Goal: Information Seeking & Learning: Learn about a topic

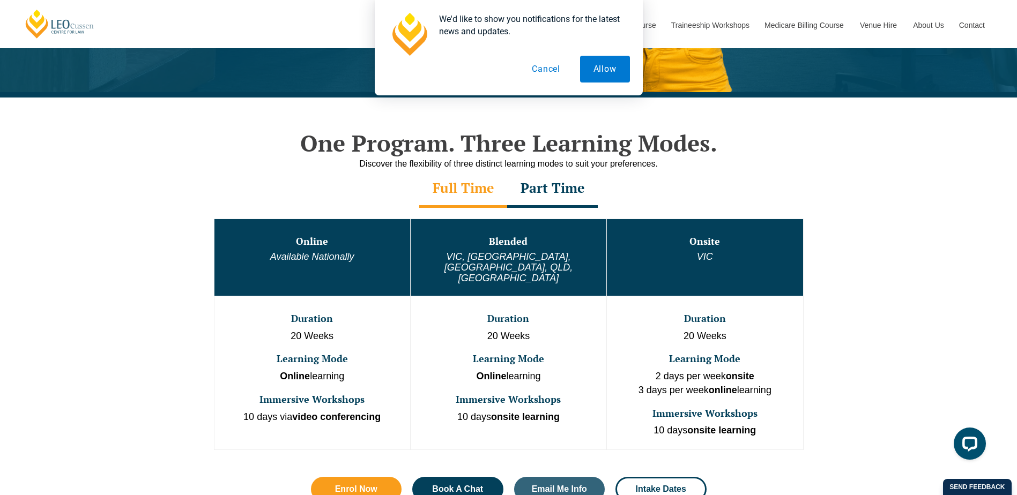
scroll to position [429, 0]
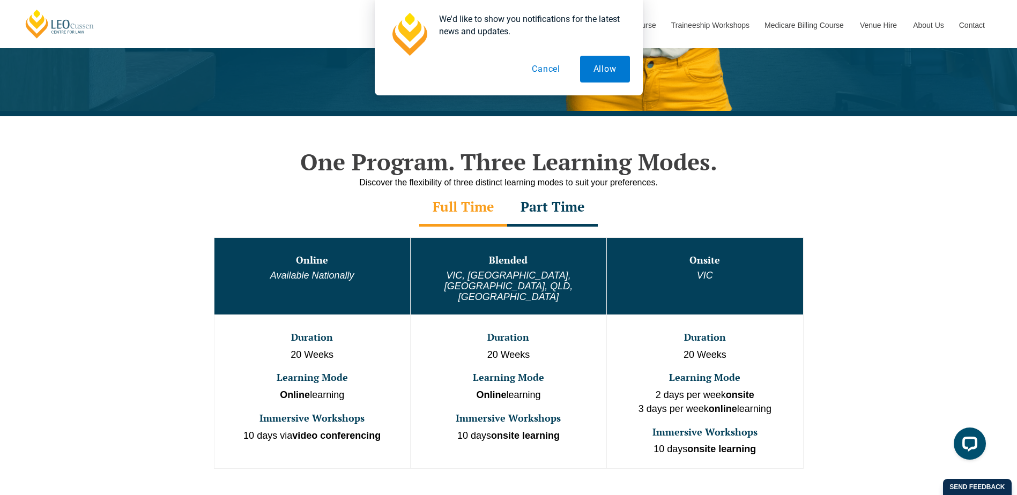
click at [554, 69] on button "Cancel" at bounding box center [546, 69] width 55 height 27
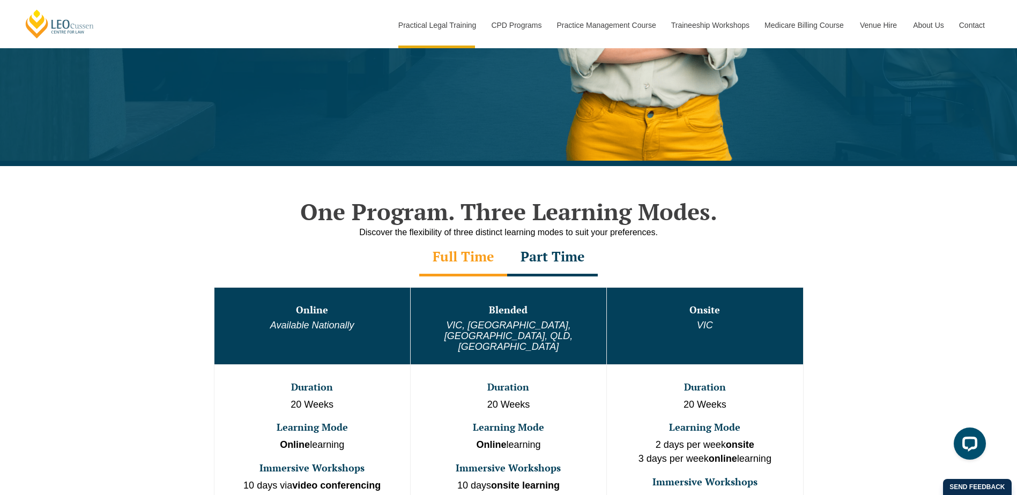
scroll to position [375, 0]
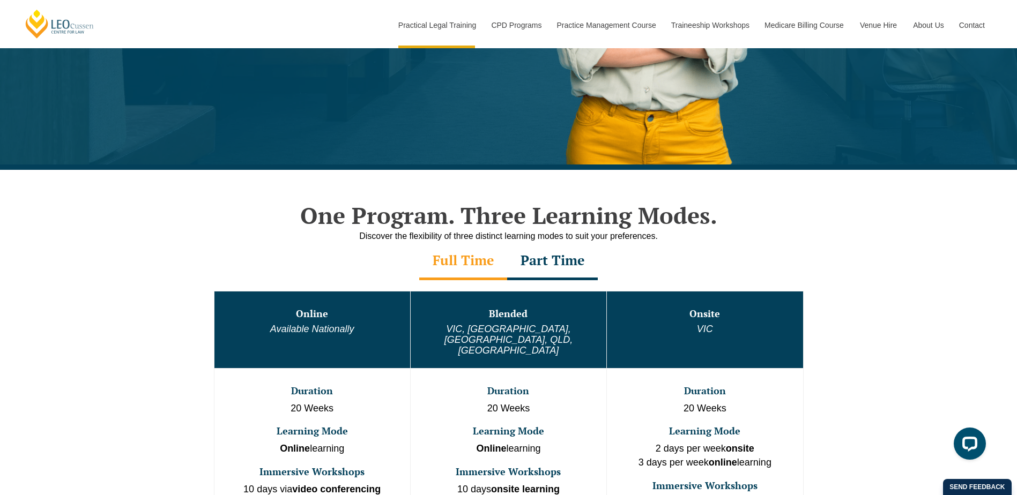
click at [540, 255] on div "Part Time" at bounding box center [552, 262] width 91 height 38
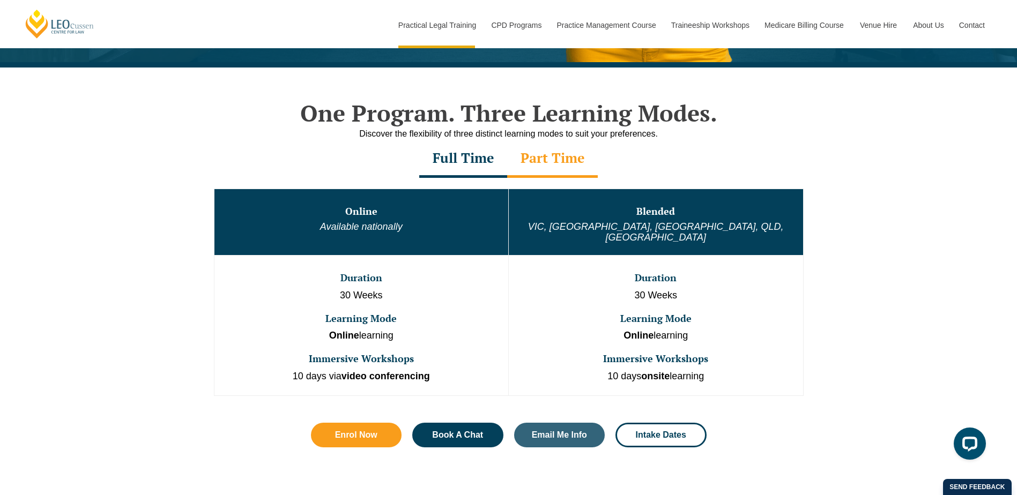
scroll to position [483, 0]
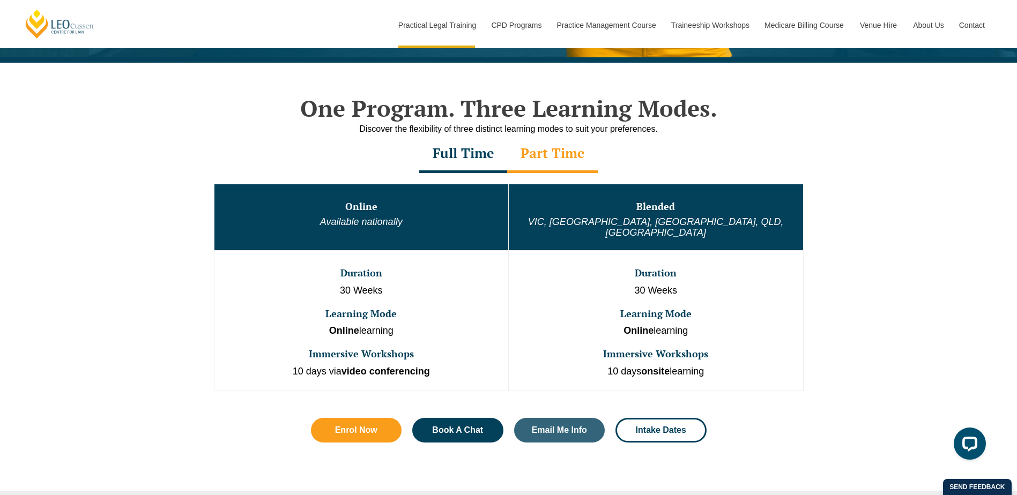
click at [540, 145] on div "Part Time" at bounding box center [552, 155] width 91 height 38
click at [540, 153] on div "Part Time" at bounding box center [552, 155] width 91 height 38
click at [437, 161] on div "Full Time" at bounding box center [463, 155] width 88 height 38
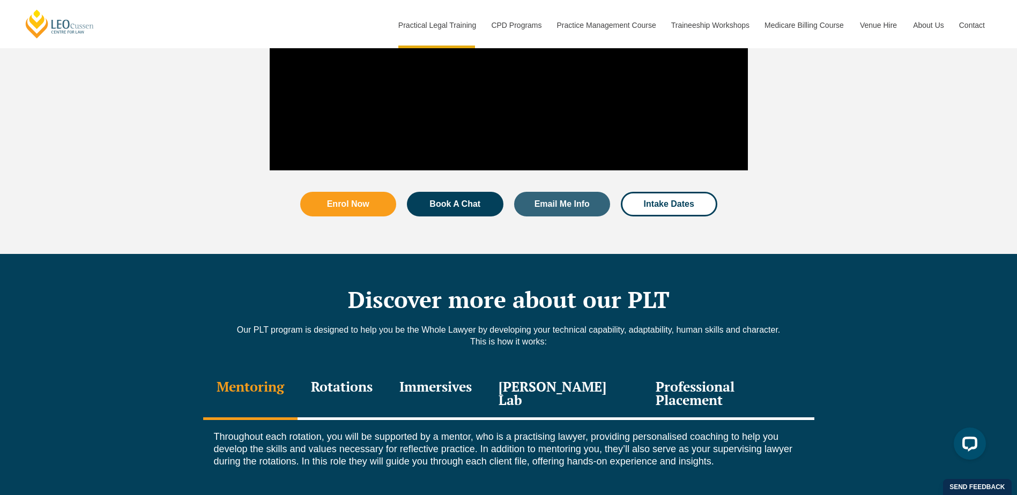
scroll to position [1233, 0]
click at [341, 369] on div "Rotations" at bounding box center [342, 394] width 88 height 51
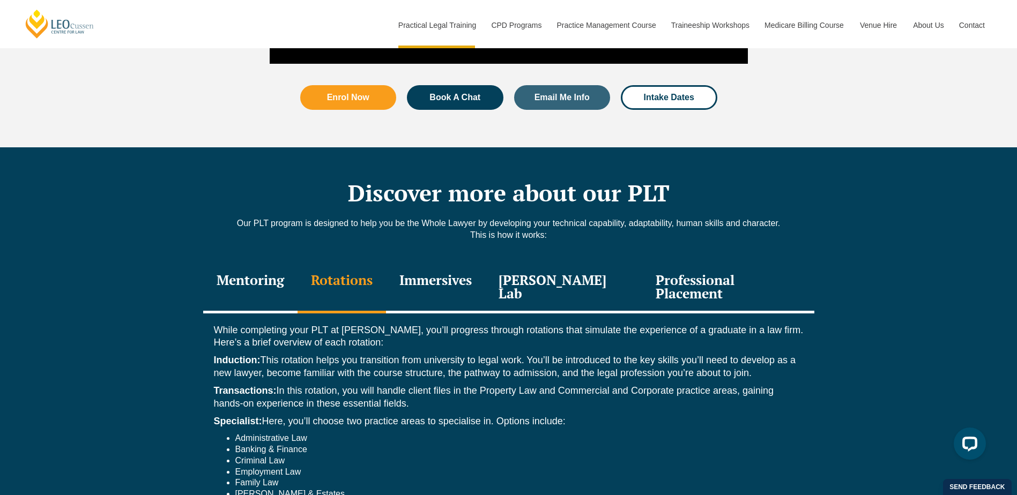
scroll to position [1341, 0]
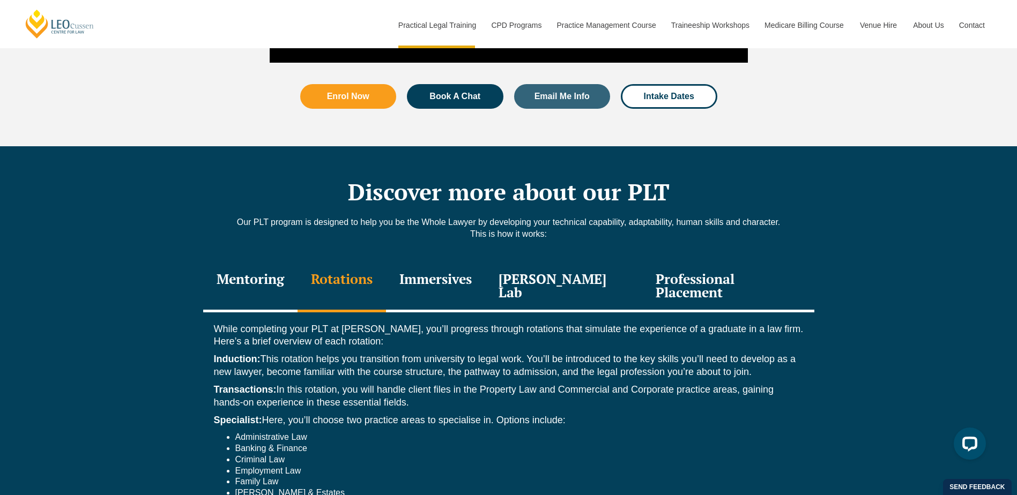
click at [439, 266] on div "Immersives" at bounding box center [435, 287] width 99 height 51
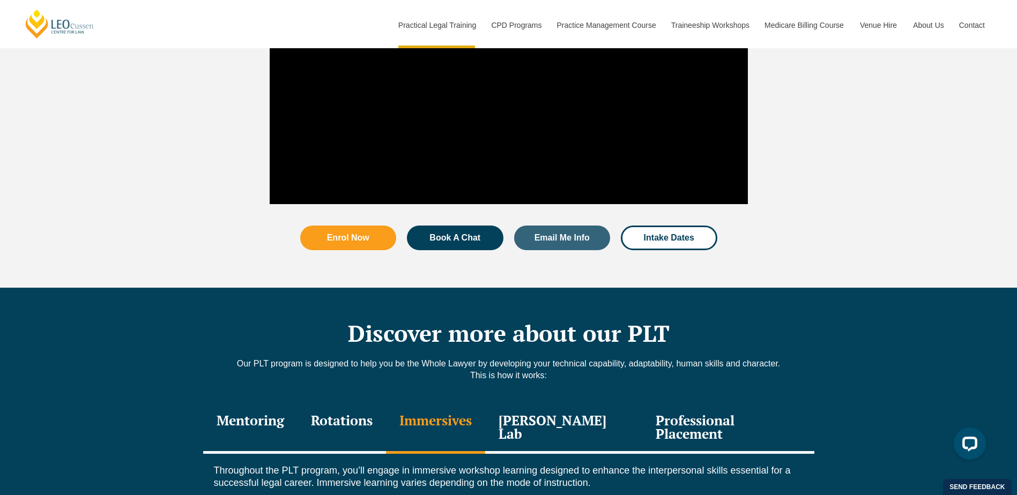
scroll to position [1233, 0]
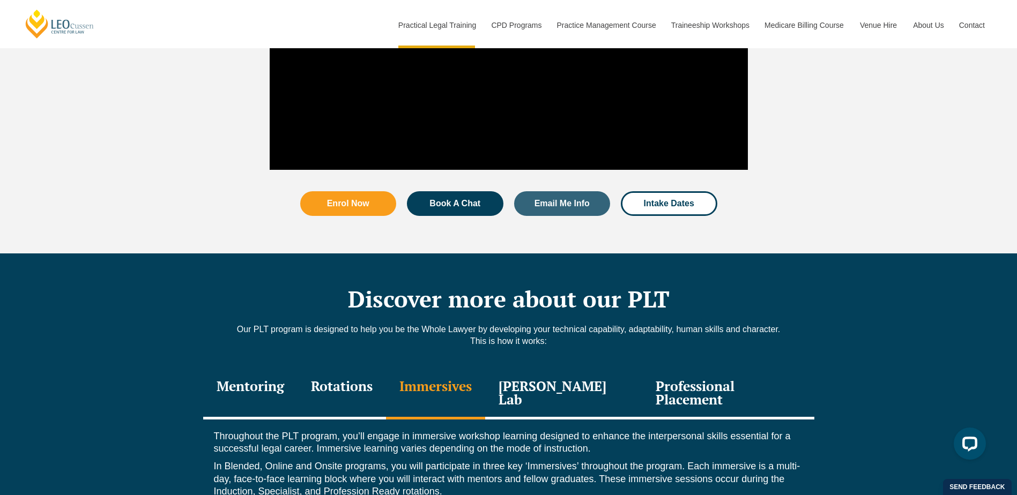
click at [566, 369] on div "Leo Justice Lab" at bounding box center [564, 394] width 158 height 51
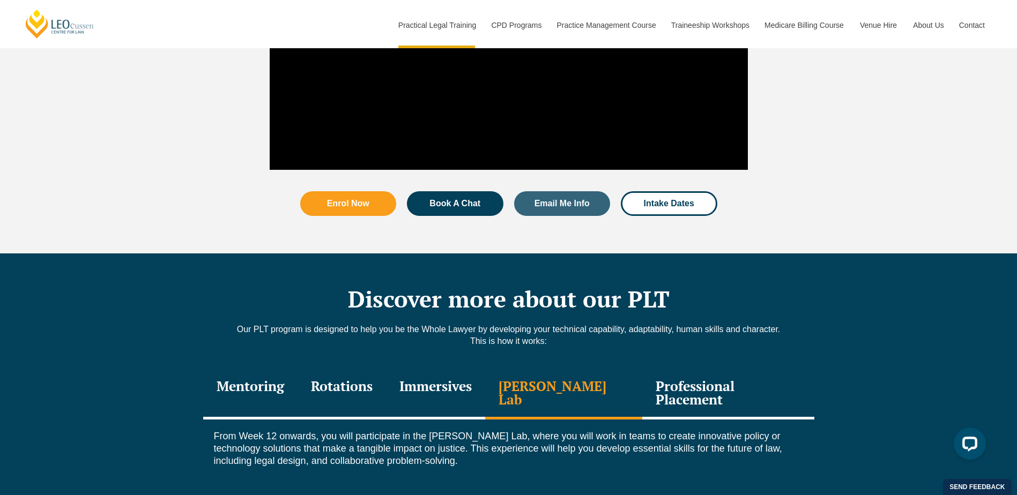
scroll to position [1341, 0]
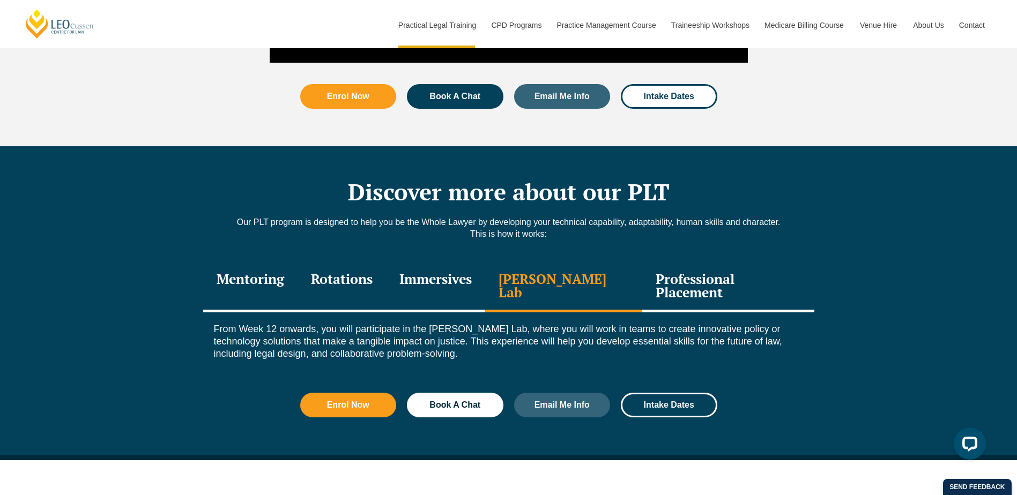
click at [663, 262] on div "Professional Placement" at bounding box center [728, 287] width 172 height 51
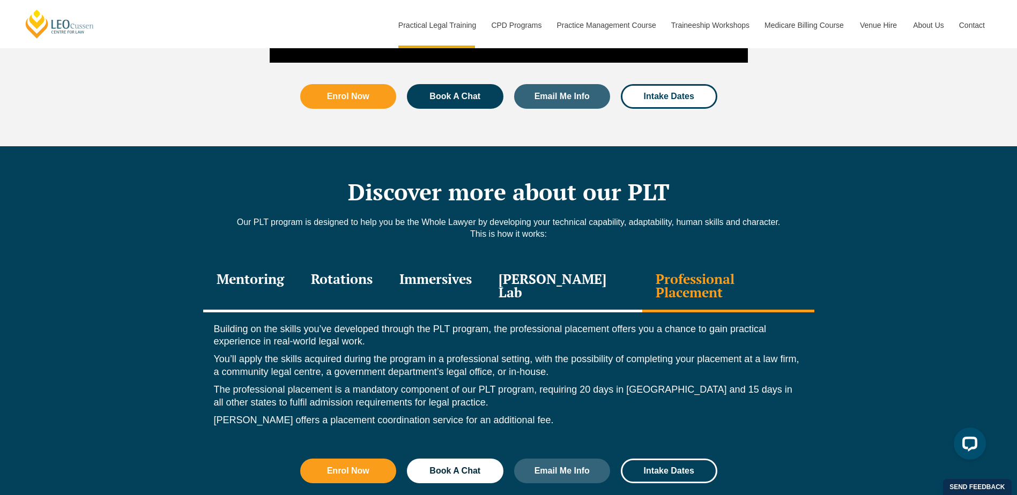
click at [574, 262] on div "Leo Justice Lab" at bounding box center [564, 287] width 158 height 51
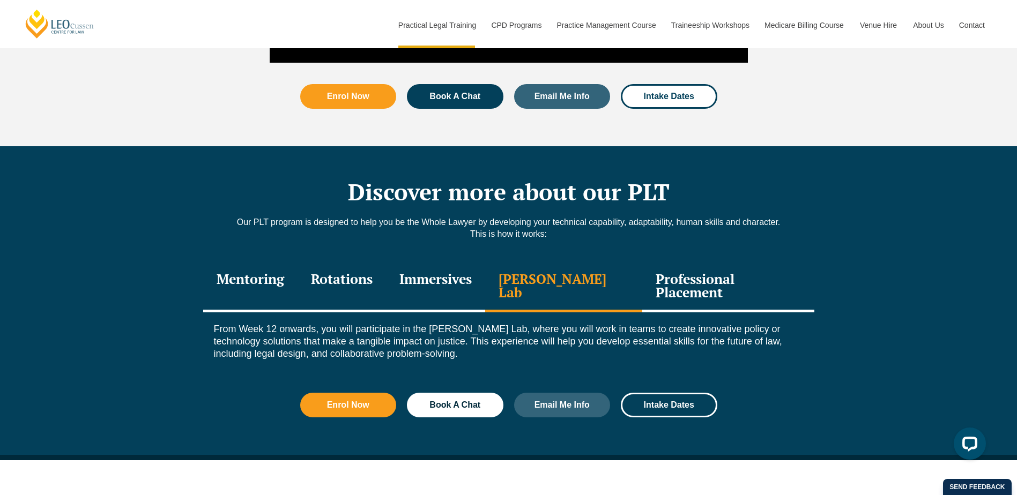
click at [445, 262] on div "Immersives" at bounding box center [435, 287] width 99 height 51
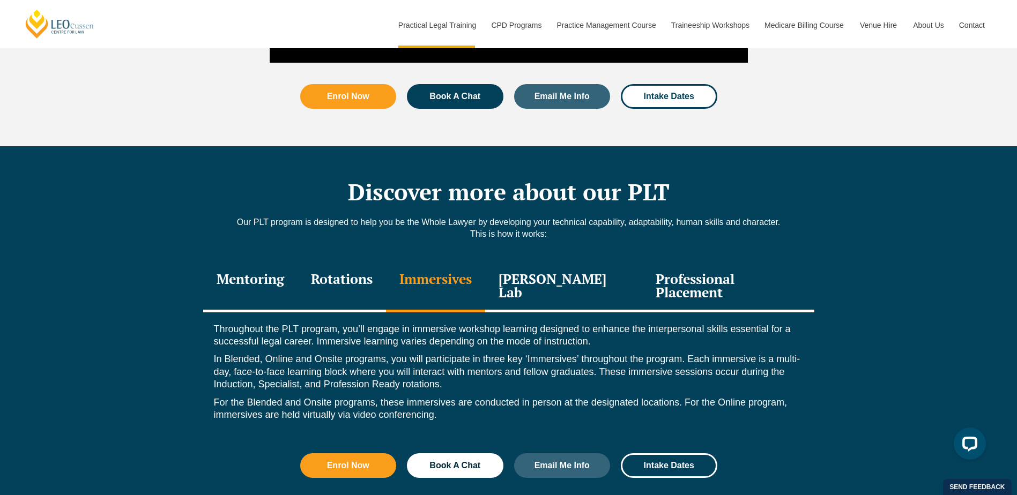
click at [349, 262] on div "Rotations" at bounding box center [342, 287] width 88 height 51
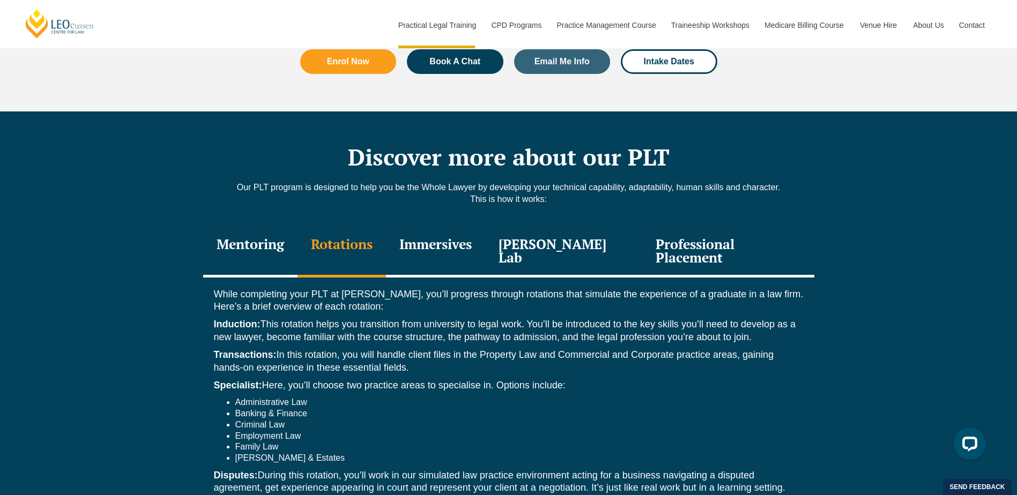
scroll to position [1394, 0]
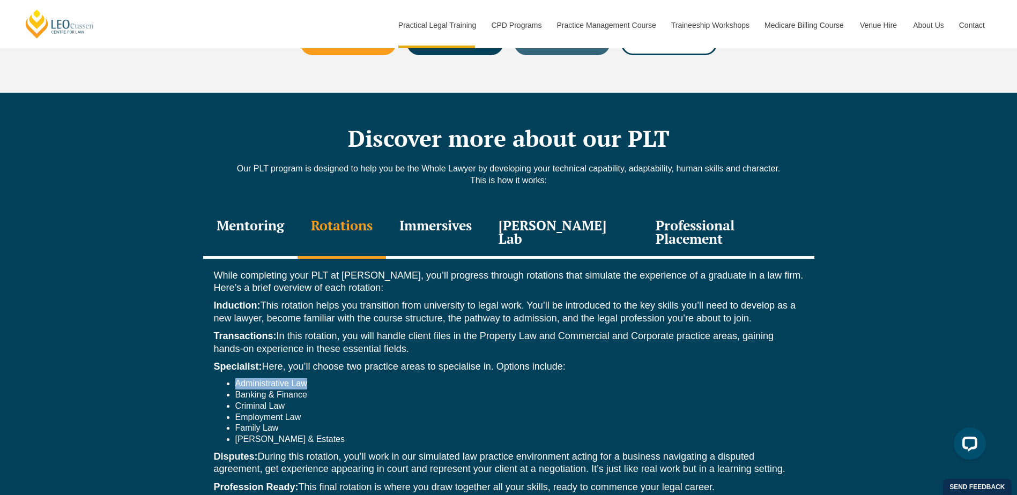
drag, startPoint x: 238, startPoint y: 347, endPoint x: 316, endPoint y: 347, distance: 78.8
click at [316, 379] on li "Administrative Law" at bounding box center [519, 384] width 568 height 11
drag, startPoint x: 316, startPoint y: 347, endPoint x: 286, endPoint y: 393, distance: 54.9
click at [286, 423] on li "Family Law" at bounding box center [519, 428] width 568 height 11
drag, startPoint x: 234, startPoint y: 394, endPoint x: 279, endPoint y: 394, distance: 45.0
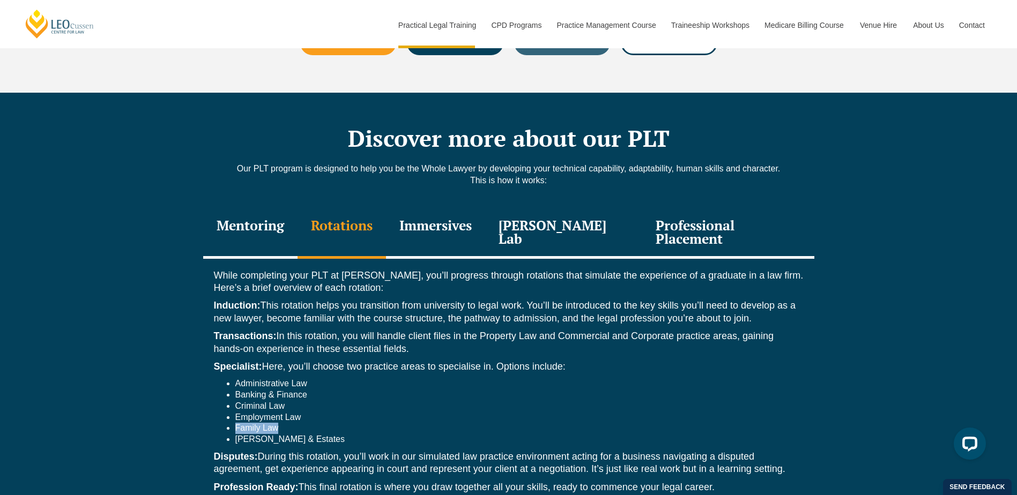
click at [279, 394] on ul "Administrative Law Banking & Finance Criminal Law Employment Law Family Law Wil…" at bounding box center [509, 412] width 590 height 67
click at [557, 324] on div "While completing your PLT at Leo Cussen, you’ll progress through rotations that…" at bounding box center [508, 393] width 611 height 269
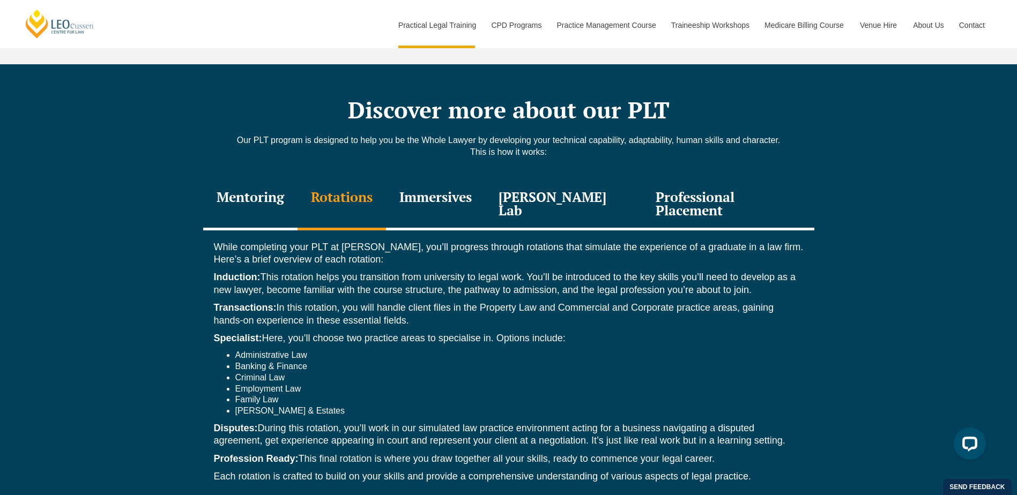
scroll to position [1448, 0]
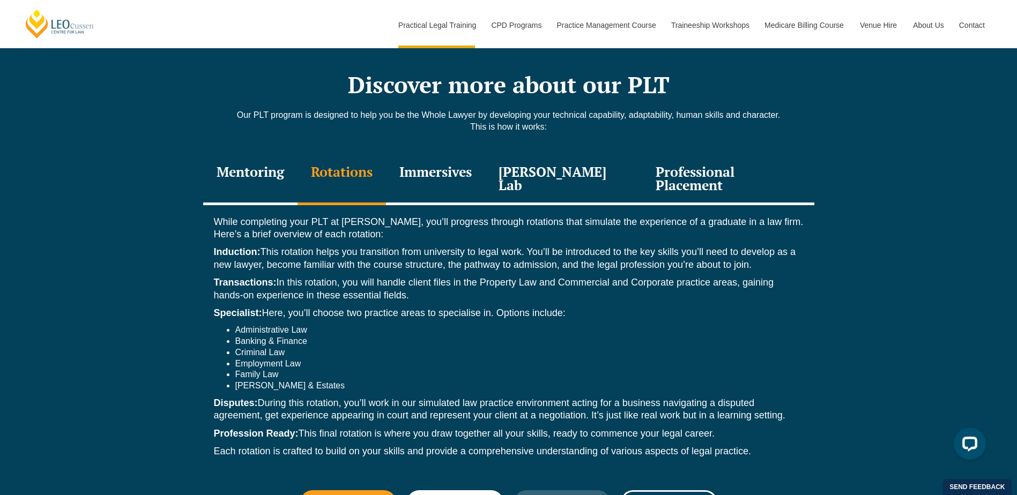
click at [258, 154] on div "Mentoring" at bounding box center [250, 179] width 94 height 51
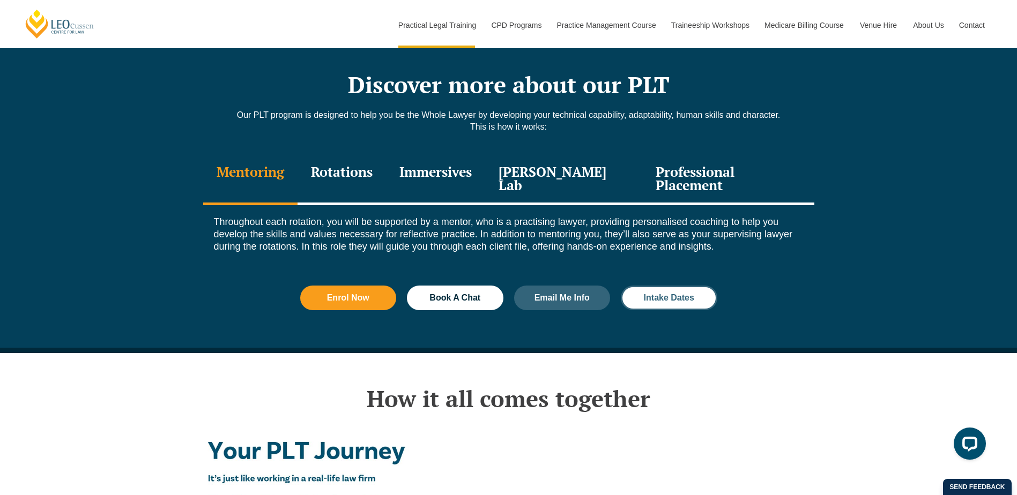
click at [649, 294] on span "Intake Dates" at bounding box center [669, 298] width 50 height 9
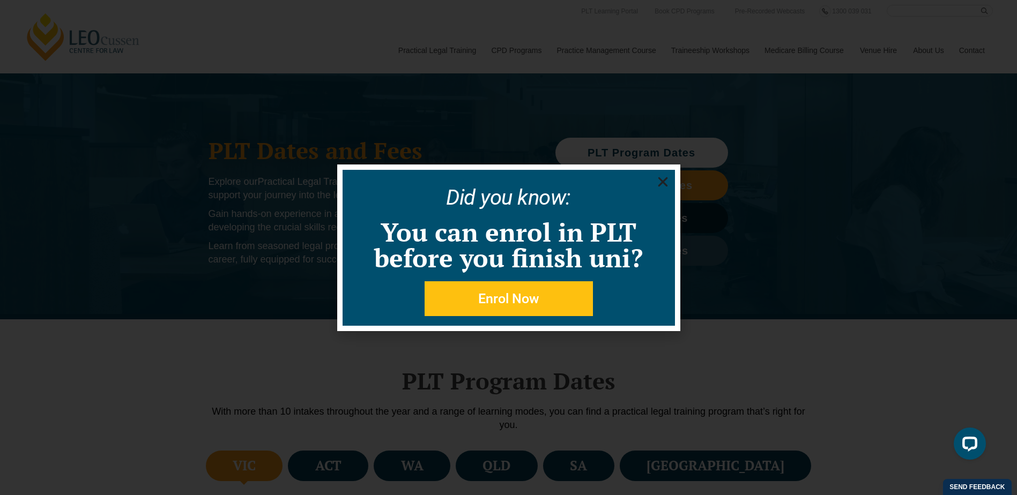
click at [510, 300] on span "Enrol Now" at bounding box center [508, 298] width 61 height 13
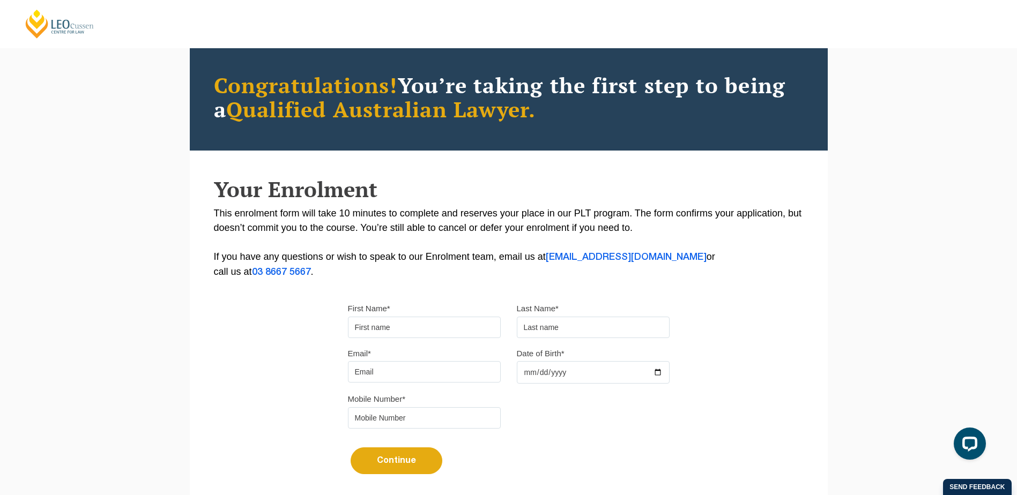
scroll to position [12, 0]
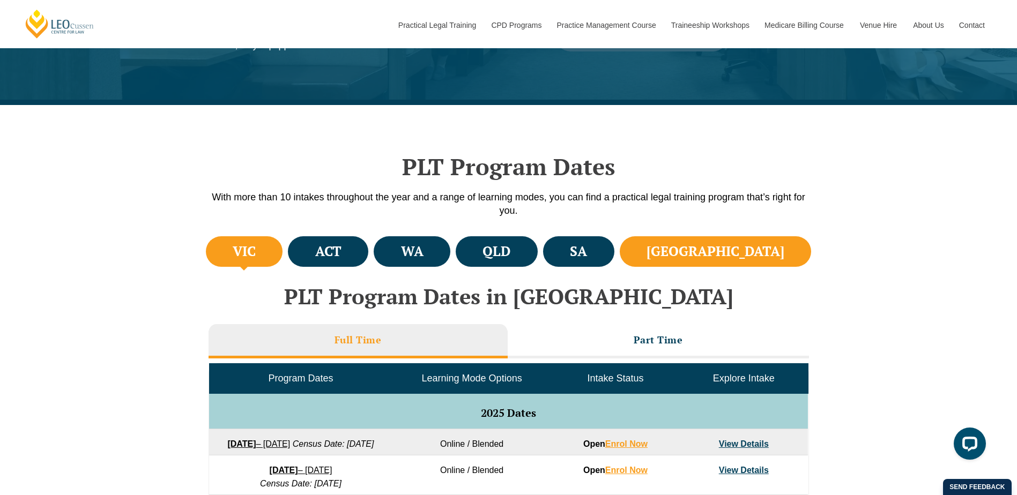
click at [758, 256] on h4 "NSW" at bounding box center [716, 252] width 138 height 18
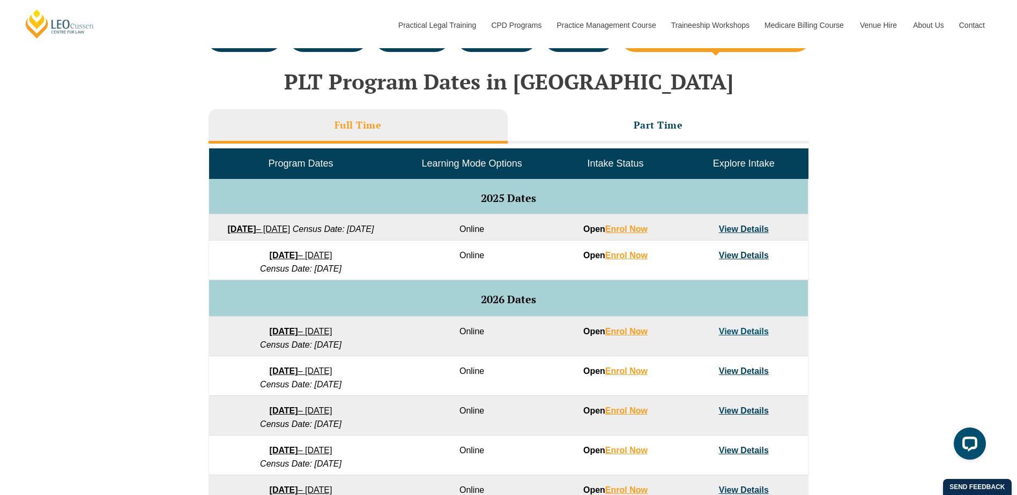
scroll to position [429, 0]
click at [732, 230] on link "View Details" at bounding box center [744, 229] width 50 height 9
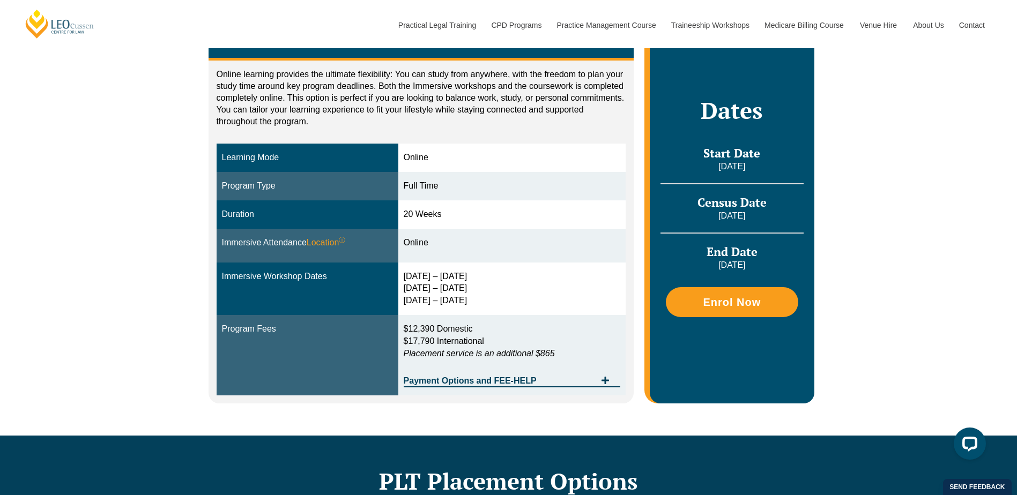
drag, startPoint x: 406, startPoint y: 275, endPoint x: 491, endPoint y: 274, distance: 84.7
click at [491, 274] on td "30 Sep – 3 Oct 2025 10 – 12 Dec 2025 11 – 13 Feb 2026" at bounding box center [512, 289] width 228 height 53
drag, startPoint x: 490, startPoint y: 275, endPoint x: 481, endPoint y: 289, distance: 16.7
click at [481, 289] on div "30 Sep – 3 Oct 2025 10 – 12 Dec 2025 11 – 13 Feb 2026" at bounding box center [512, 289] width 217 height 37
drag, startPoint x: 481, startPoint y: 289, endPoint x: 479, endPoint y: 301, distance: 13.0
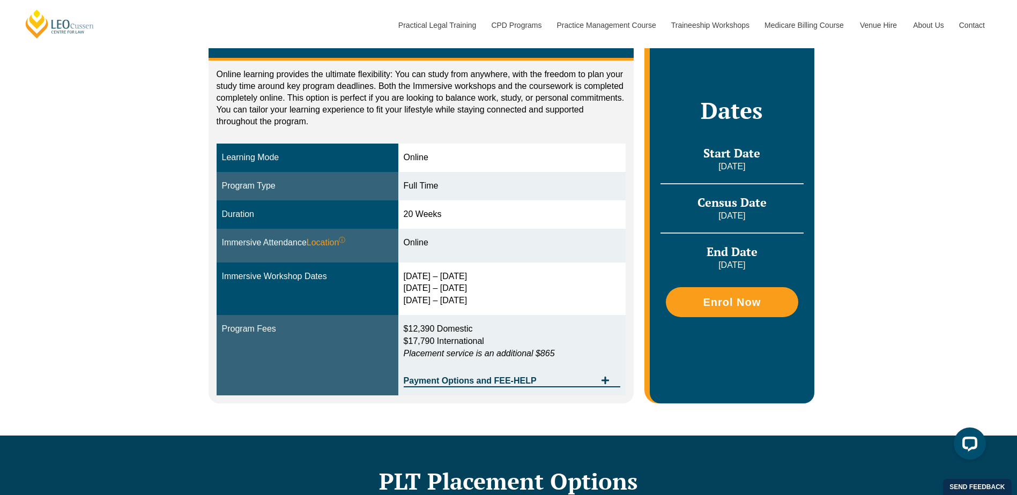
click at [479, 301] on div "30 Sep – 3 Oct 2025 10 – 12 Dec 2025 11 – 13 Feb 2026" at bounding box center [512, 289] width 217 height 37
click at [963, 172] on div "Online Online learning provides the ultimate flexibility: You can study from an…" at bounding box center [508, 210] width 1017 height 452
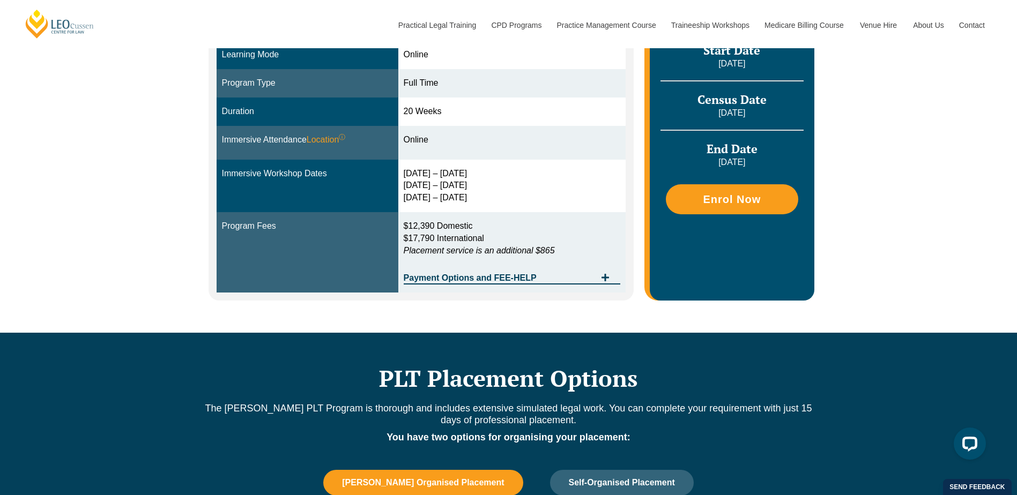
scroll to position [322, 0]
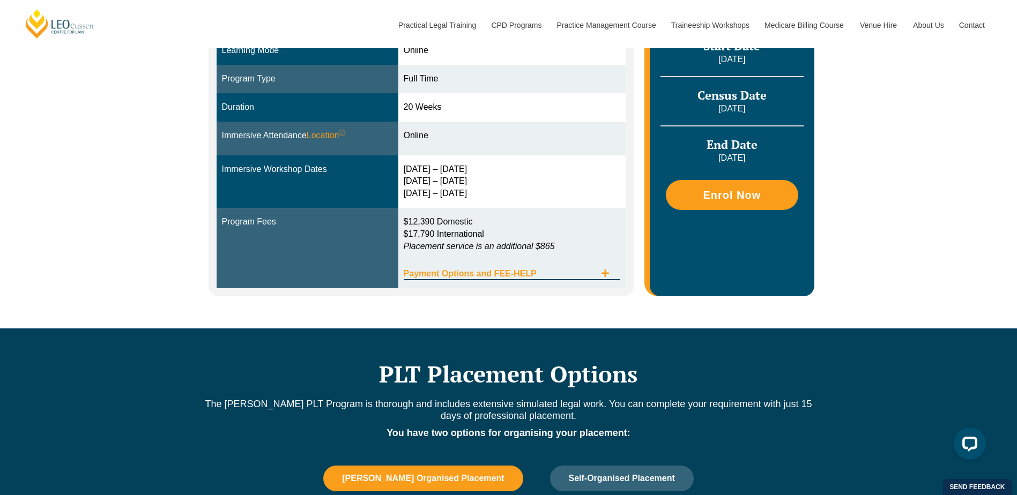
click at [604, 274] on icon "Tabs. Open items with Enter or Space, close with Escape and navigate using the …" at bounding box center [606, 274] width 8 height 8
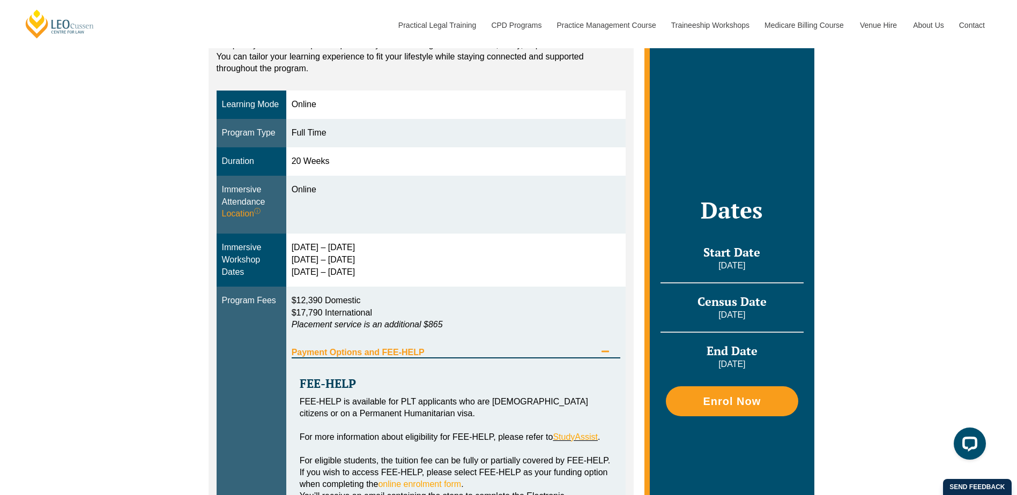
scroll to position [268, 0]
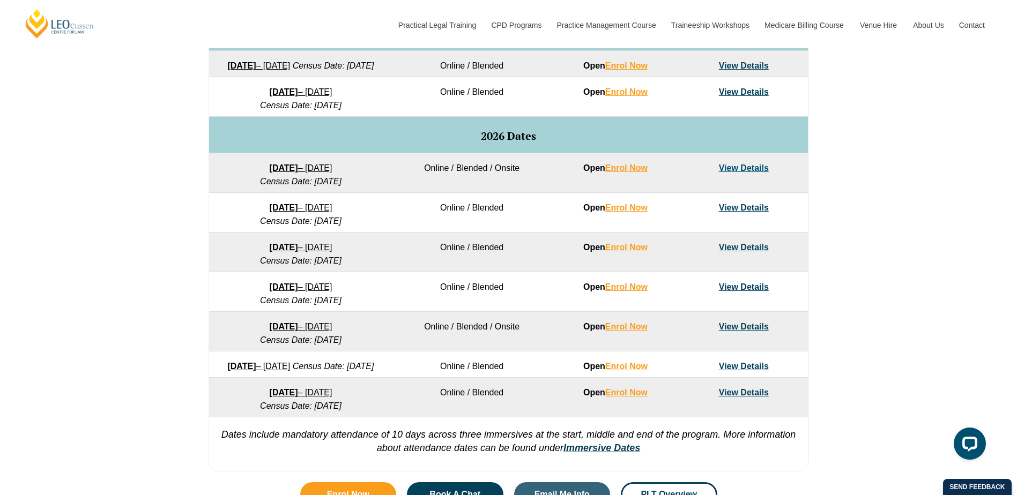
scroll to position [697, 0]
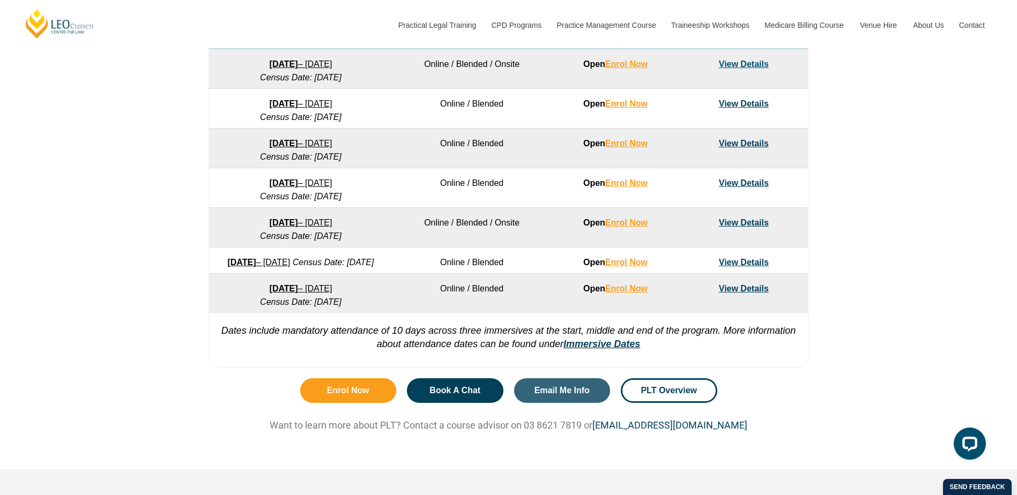
click at [743, 293] on link "View Details" at bounding box center [744, 288] width 50 height 9
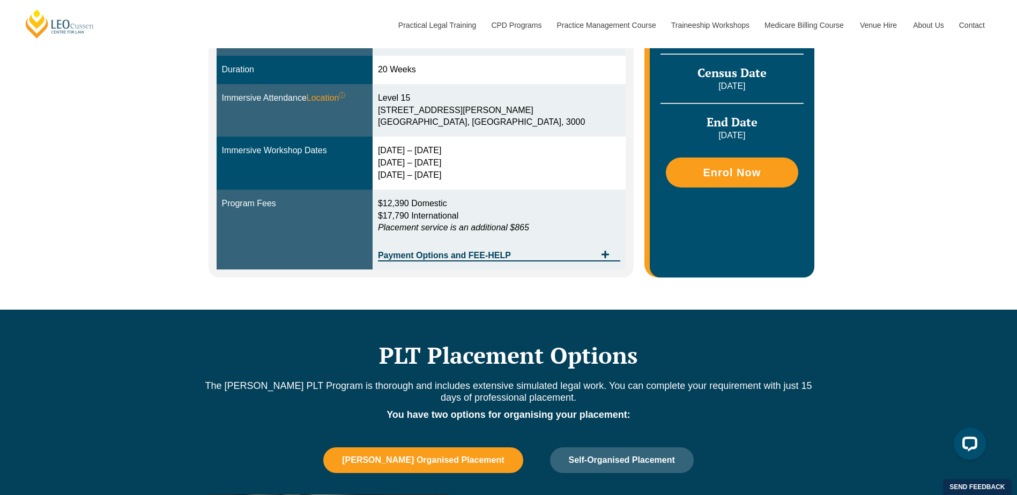
scroll to position [375, 0]
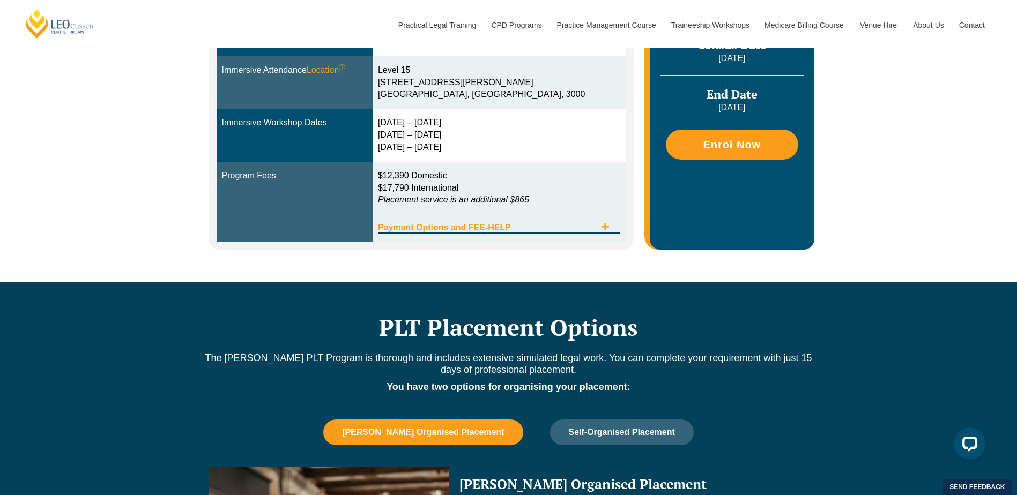
click at [604, 228] on icon "Tabs. Open items with Enter or Space, close with Escape and navigate using the …" at bounding box center [605, 227] width 9 height 9
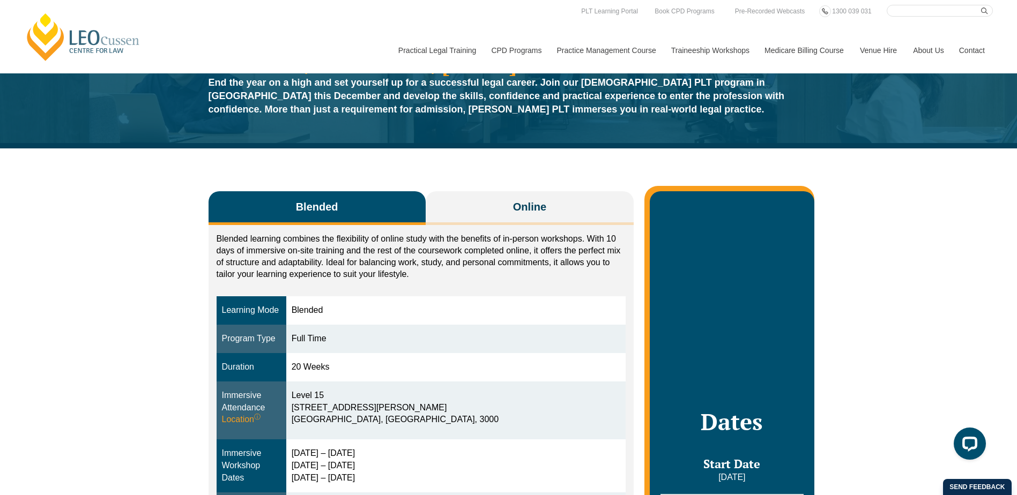
scroll to position [0, 0]
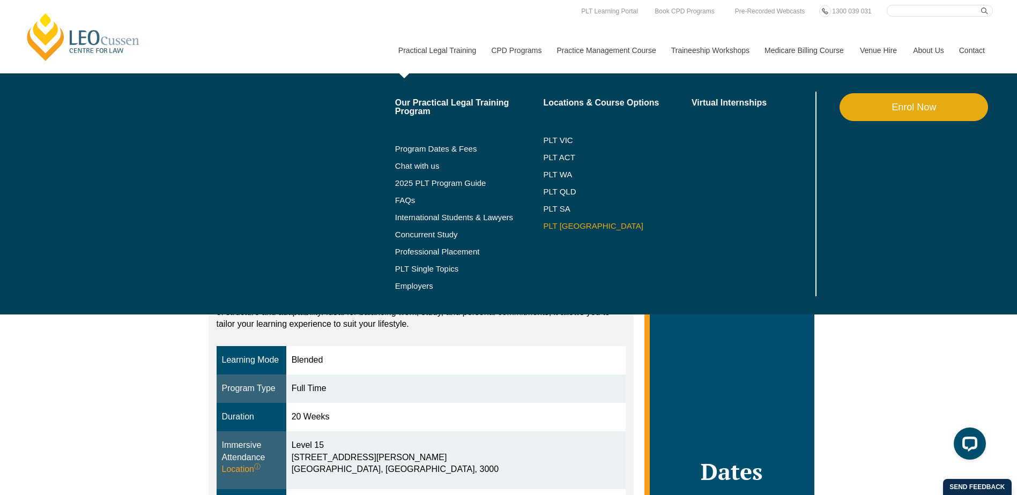
click at [557, 226] on link "PLT [GEOGRAPHIC_DATA]" at bounding box center [617, 226] width 149 height 9
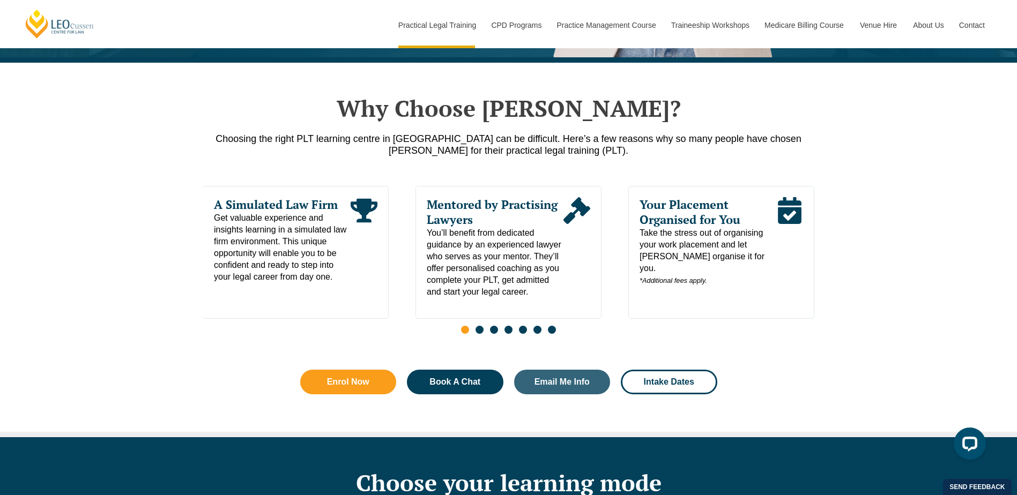
click at [309, 218] on span "Get valuable experience and insights learning in a simulated law firm environme…" at bounding box center [282, 247] width 137 height 71
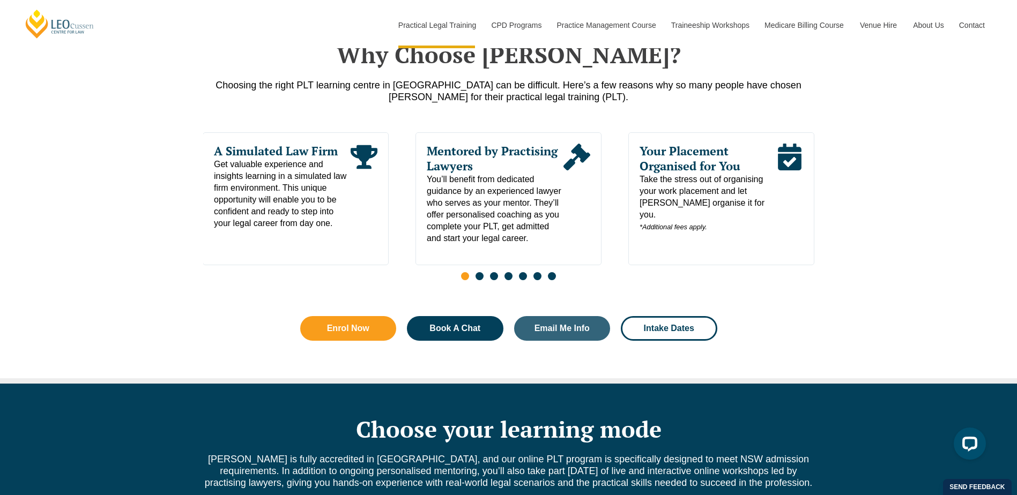
click at [717, 178] on span "Take the stress out of organising your work placement and let [PERSON_NAME] org…" at bounding box center [708, 204] width 137 height 60
